Goal: Transaction & Acquisition: Purchase product/service

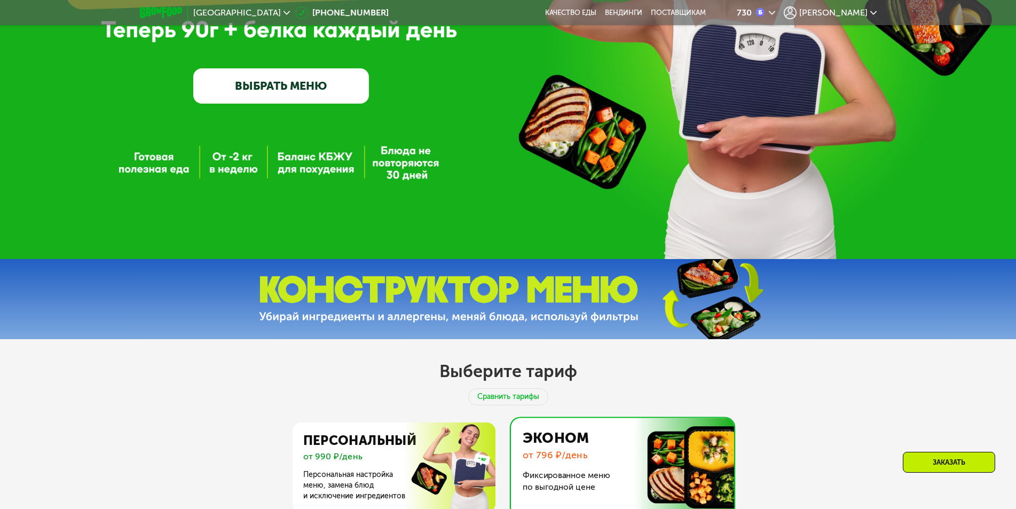
scroll to position [53, 0]
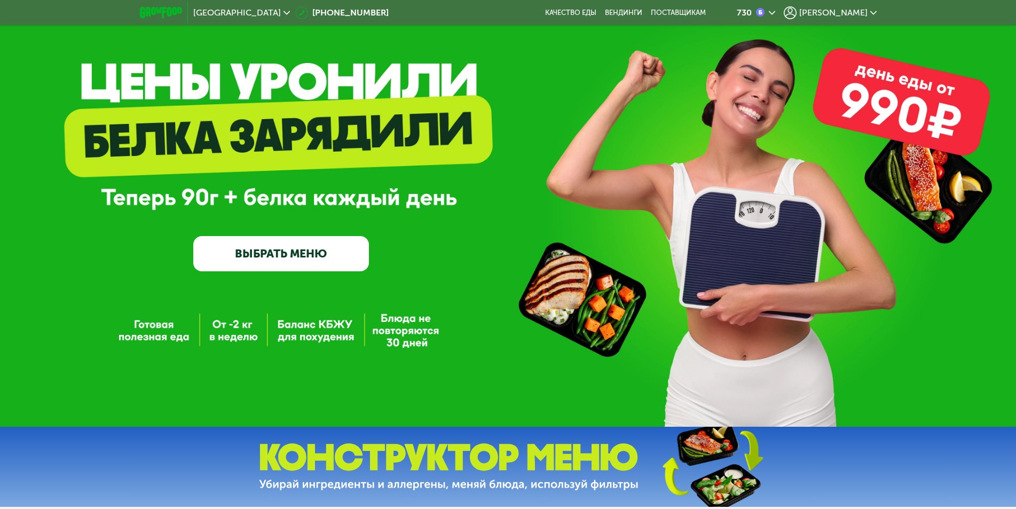
click at [866, 14] on span "[PERSON_NAME]" at bounding box center [833, 13] width 68 height 9
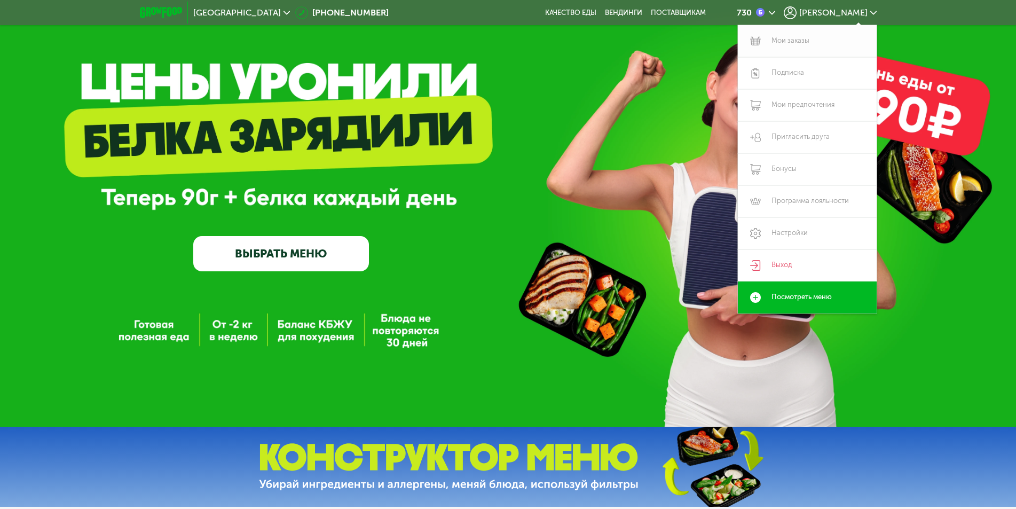
click at [817, 37] on link "Мои заказы" at bounding box center [807, 41] width 139 height 32
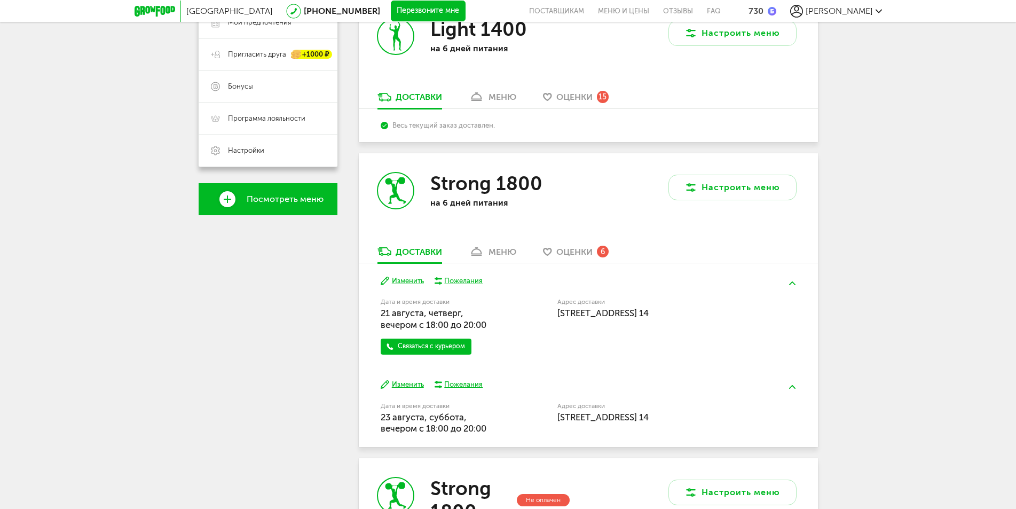
scroll to position [267, 0]
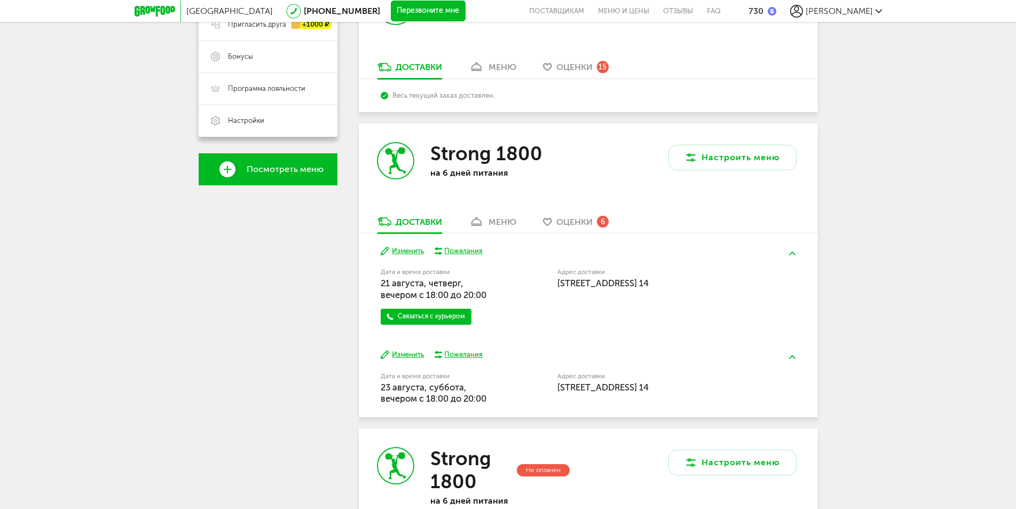
click at [502, 227] on link "меню" at bounding box center [492, 224] width 58 height 17
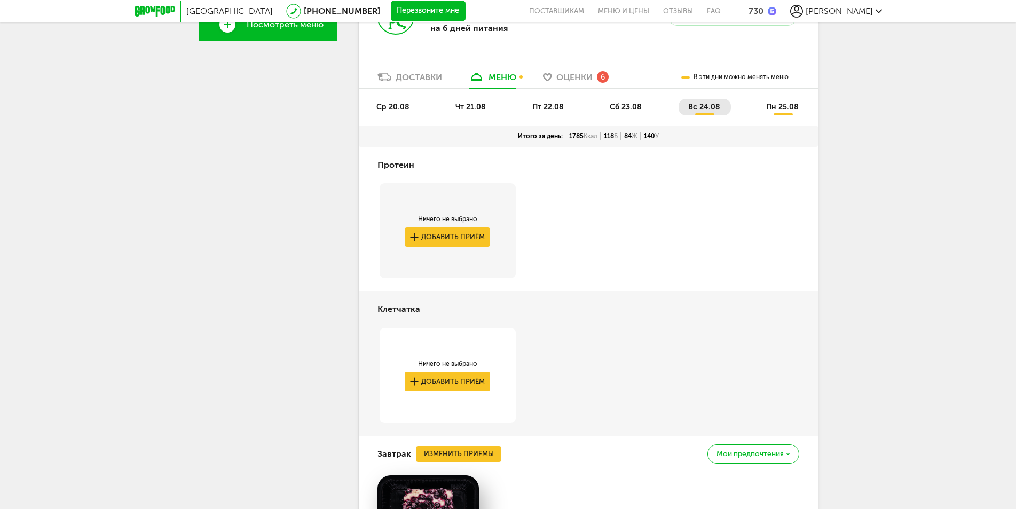
scroll to position [310, 0]
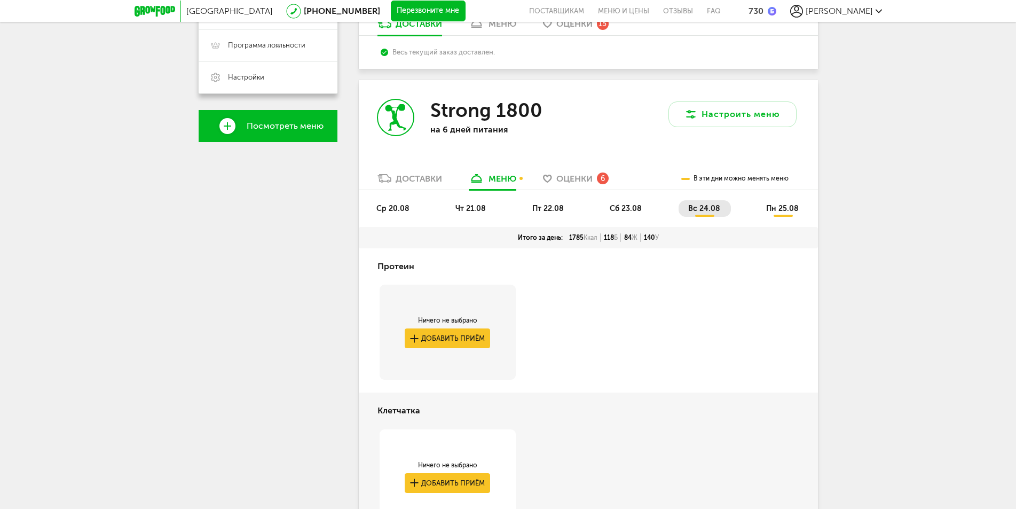
click at [402, 209] on span "ср 20.08" at bounding box center [392, 208] width 33 height 9
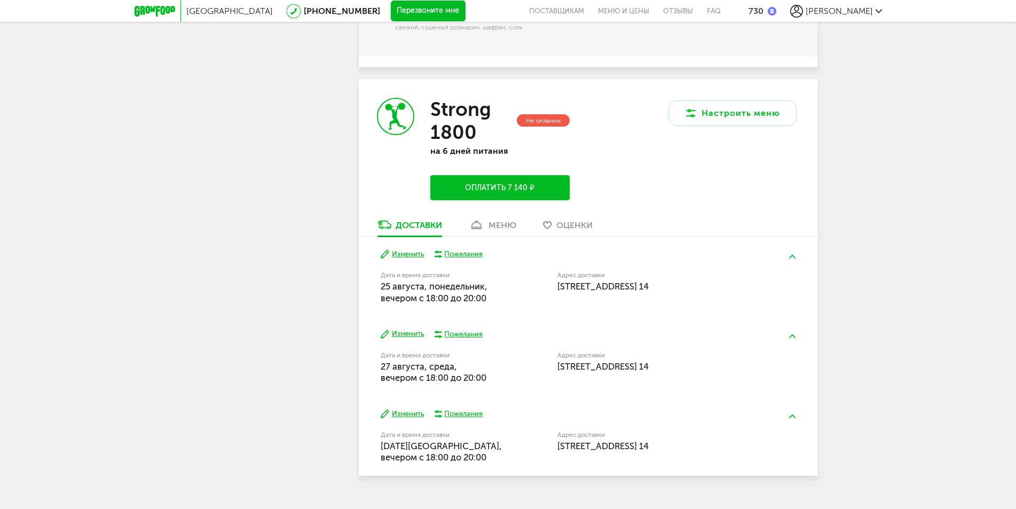
scroll to position [1938, 0]
click at [503, 175] on button "Оплатить 7 140 ₽" at bounding box center [499, 187] width 139 height 25
